Goal: Navigation & Orientation: Find specific page/section

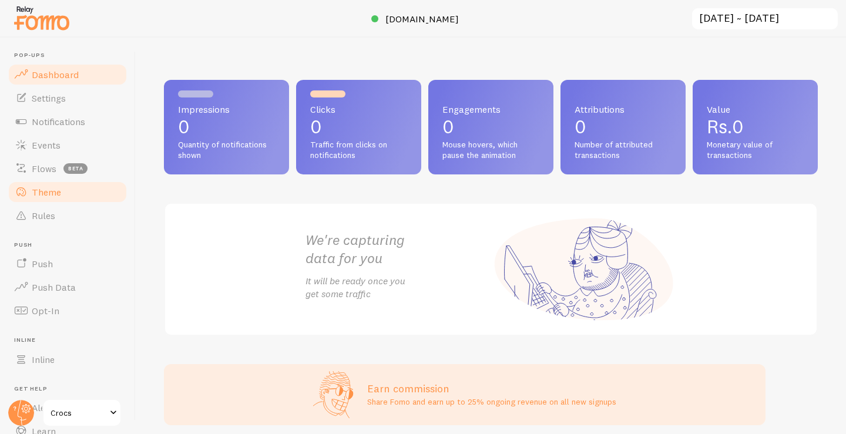
click at [68, 196] on link "Theme" at bounding box center [67, 192] width 121 height 24
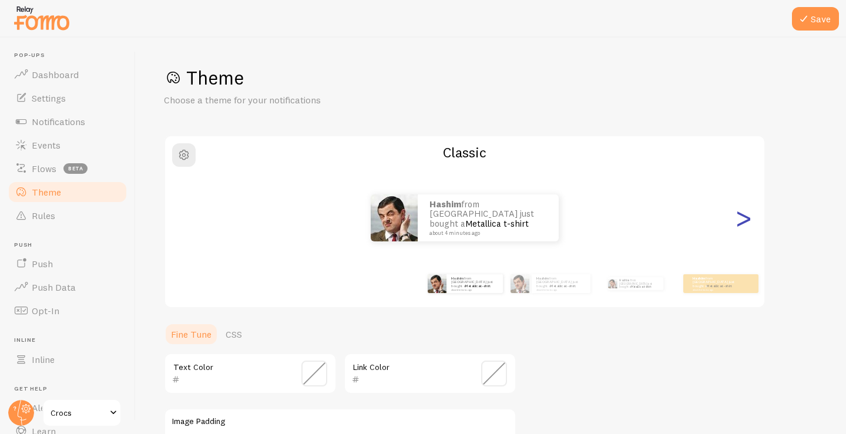
click at [746, 227] on div ">" at bounding box center [743, 218] width 14 height 85
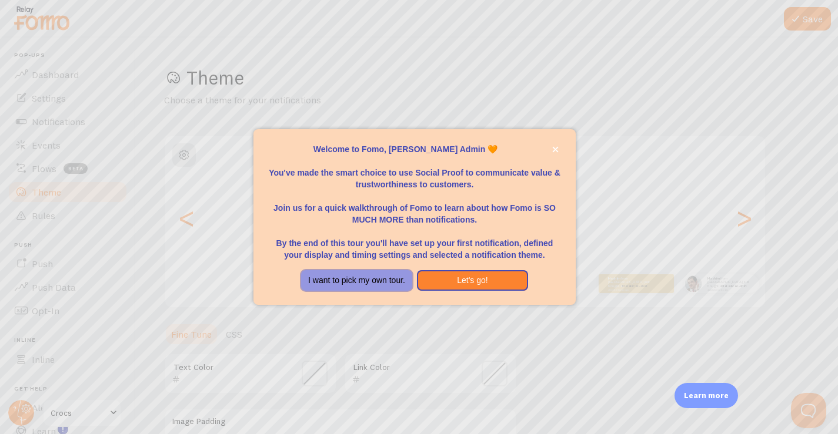
click at [377, 282] on button "I want to pick my own tour." at bounding box center [356, 280] width 111 height 21
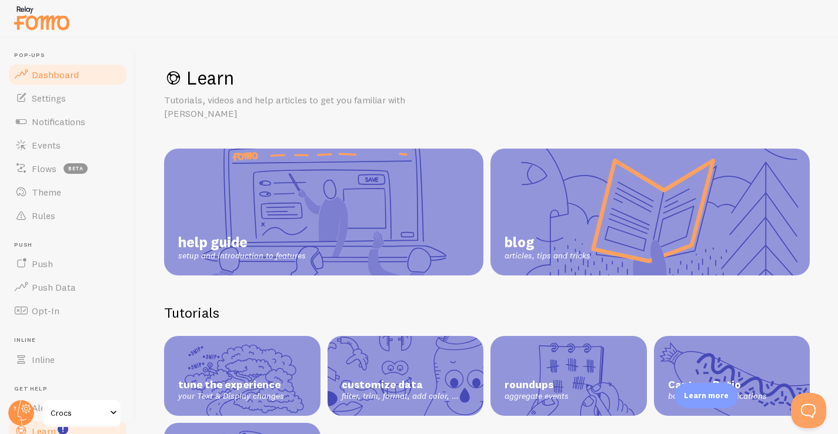
click at [60, 82] on link "Dashboard" at bounding box center [67, 75] width 121 height 24
